Goal: Information Seeking & Learning: Learn about a topic

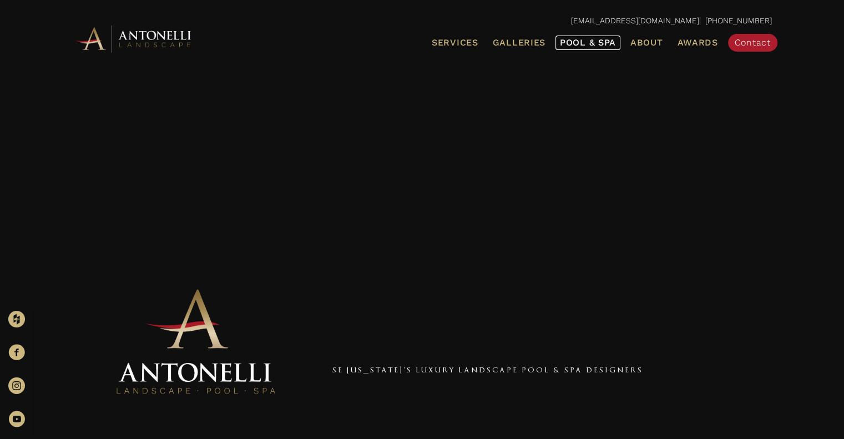
click at [585, 42] on span "Pool & Spa" at bounding box center [588, 42] width 56 height 11
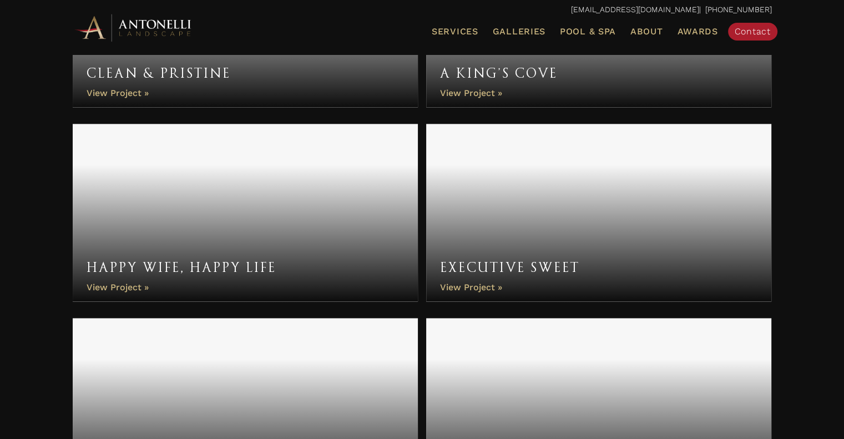
scroll to position [1504, 0]
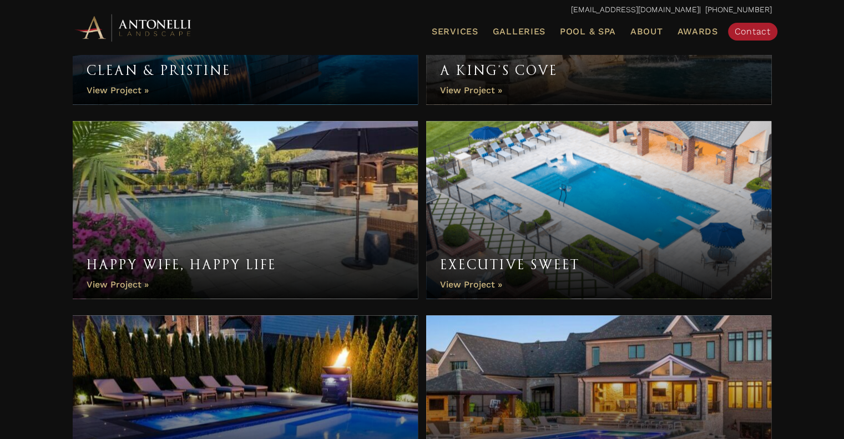
click at [133, 283] on link "Happy Wife, Happy Life" at bounding box center [246, 210] width 346 height 178
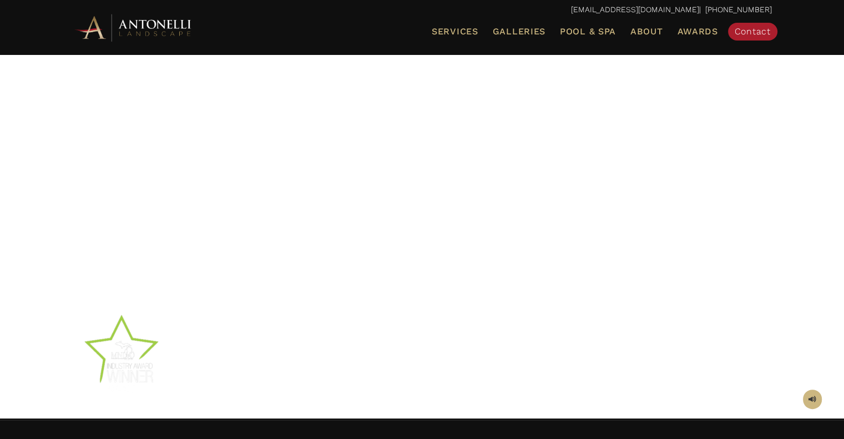
scroll to position [148, 0]
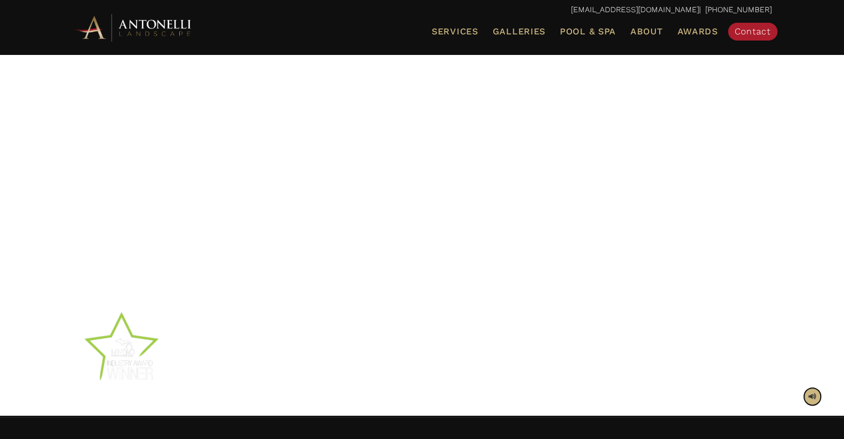
click at [810, 396] on span at bounding box center [813, 396] width 8 height 11
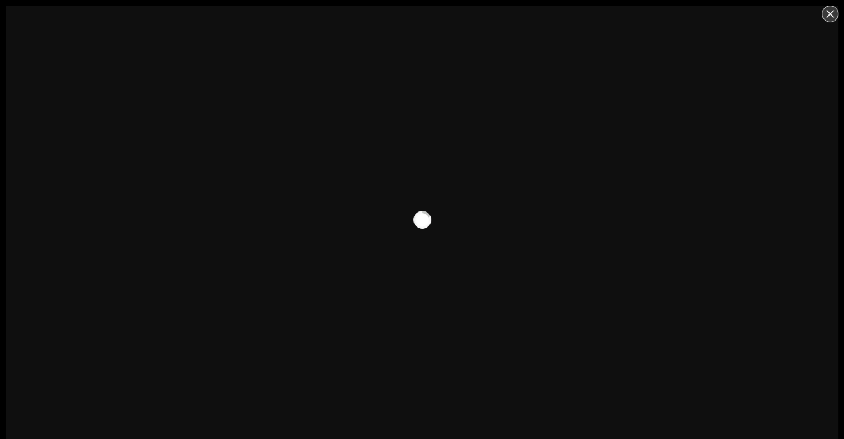
scroll to position [6, 0]
